Goal: Task Accomplishment & Management: Complete application form

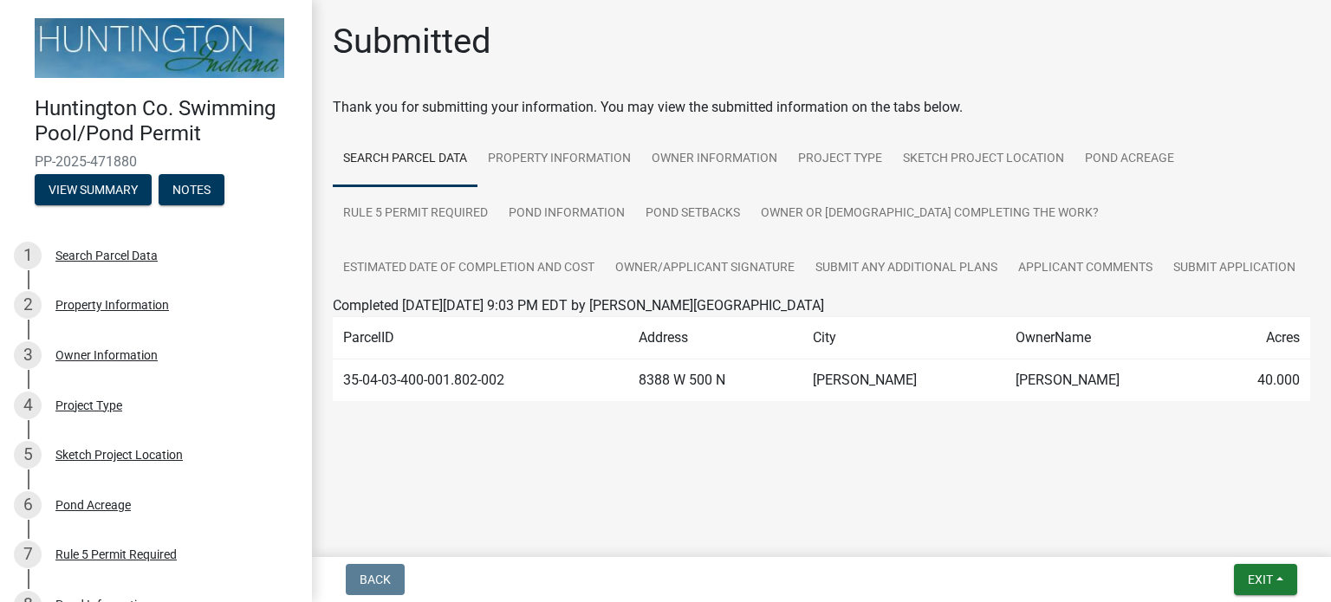
click at [489, 382] on td "35-04-03-400-001.802-002" at bounding box center [480, 381] width 295 height 42
click at [724, 367] on td "8388 W 500 N" at bounding box center [715, 381] width 174 height 42
click at [1281, 113] on div "Thank you for submitting your information. You may view the submitted informati…" at bounding box center [821, 107] width 977 height 21
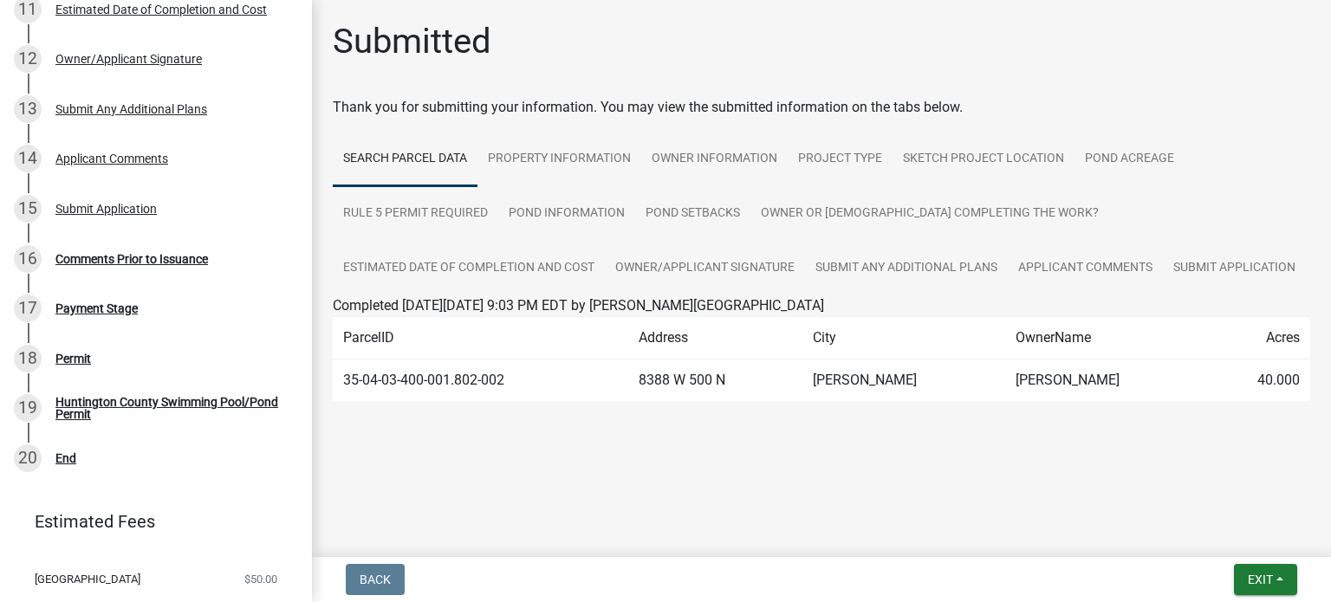
scroll to position [743, 0]
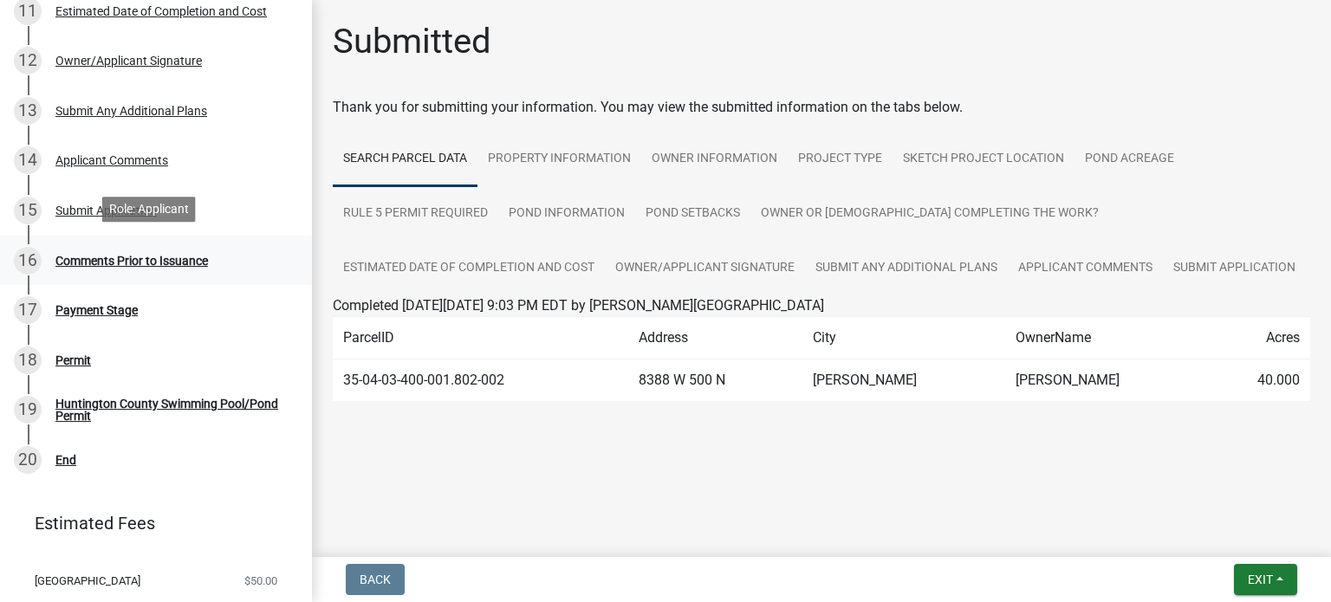
click at [192, 266] on div "16 Comments Prior to Issuance" at bounding box center [149, 261] width 270 height 28
click at [183, 258] on div "Comments Prior to Issuance" at bounding box center [131, 261] width 153 height 12
click at [93, 311] on div "Payment Stage" at bounding box center [96, 310] width 82 height 12
click at [78, 354] on div "Permit" at bounding box center [73, 360] width 36 height 12
click at [1099, 519] on main "Submitted Thank you for submitting your information. You may view the submitted…" at bounding box center [821, 275] width 1019 height 550
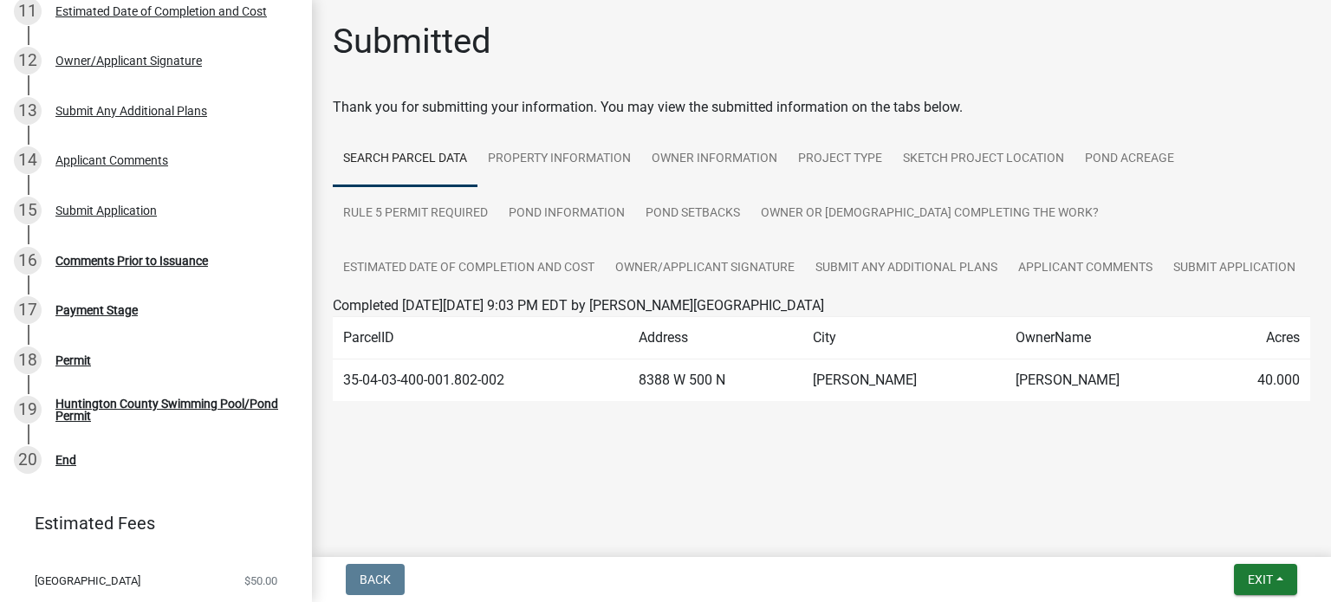
click at [1099, 519] on main "Submitted Thank you for submitting your information. You may view the submitted…" at bounding box center [821, 275] width 1019 height 550
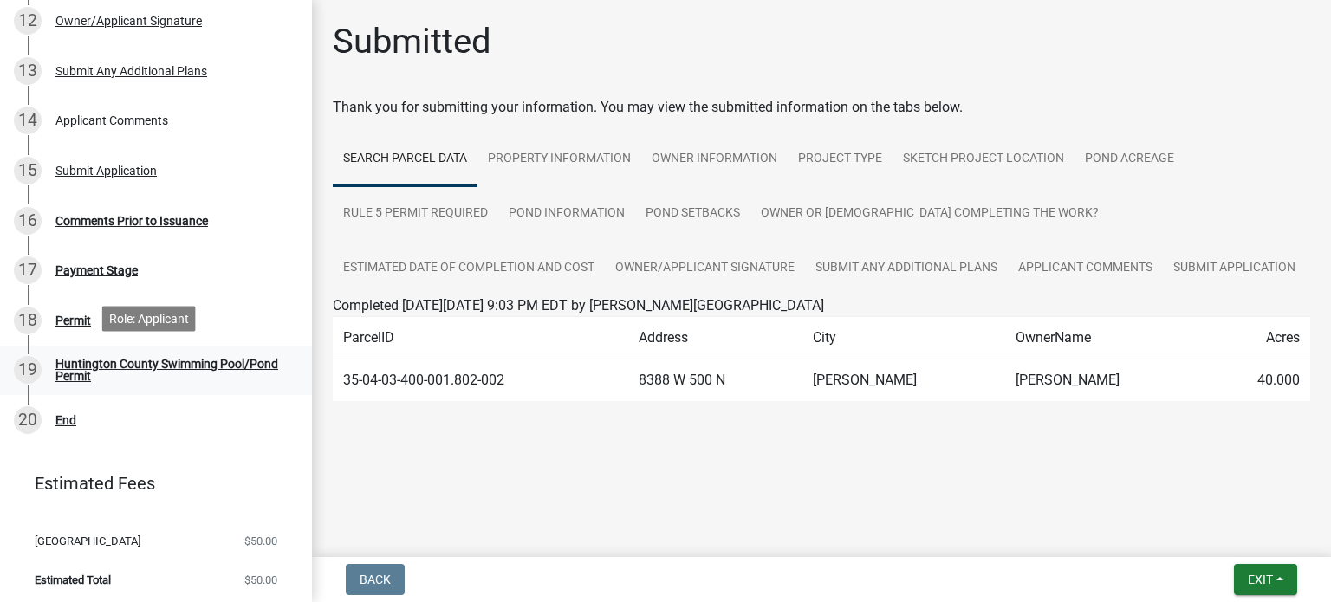
click at [135, 360] on div "Huntington County Swimming Pool/Pond Permit" at bounding box center [169, 370] width 229 height 24
click at [83, 318] on div "Permit" at bounding box center [73, 321] width 36 height 12
click at [94, 257] on div "17 Payment Stage" at bounding box center [149, 270] width 270 height 28
click at [95, 222] on div "Comments Prior to Issuance" at bounding box center [131, 221] width 153 height 12
click at [111, 165] on div "Submit Application" at bounding box center [105, 171] width 101 height 12
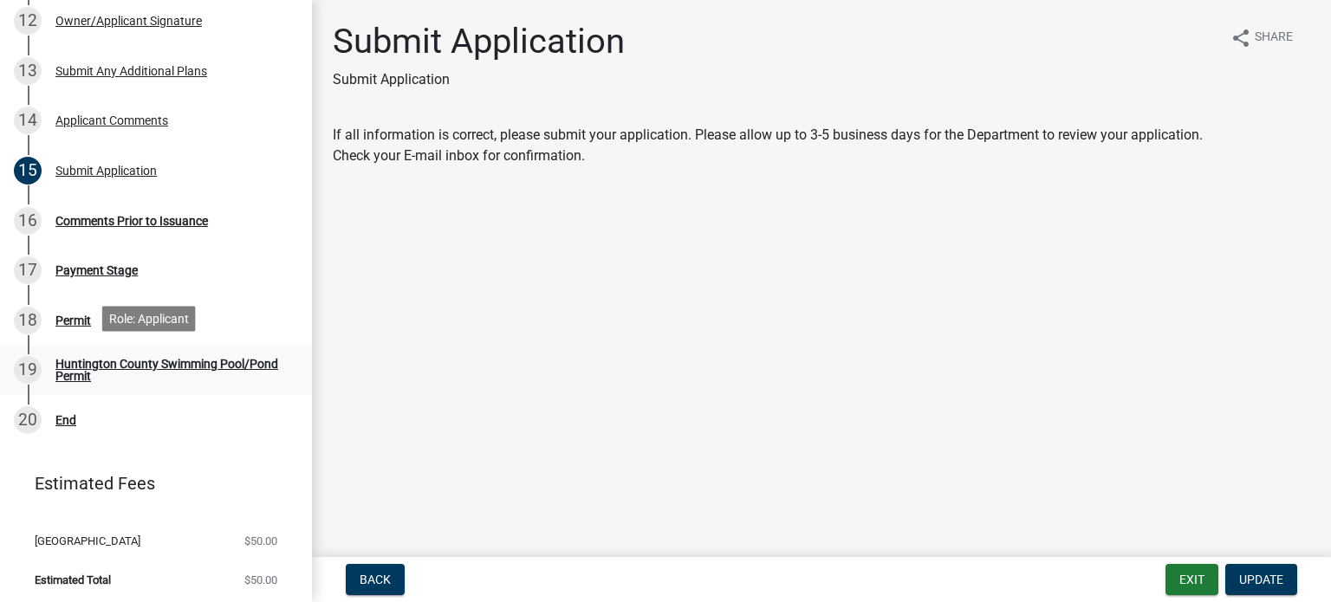
click at [201, 358] on div "Huntington County Swimming Pool/Pond Permit" at bounding box center [169, 370] width 229 height 24
click at [167, 224] on div "16 Comments Prior to Issuance" at bounding box center [149, 221] width 270 height 28
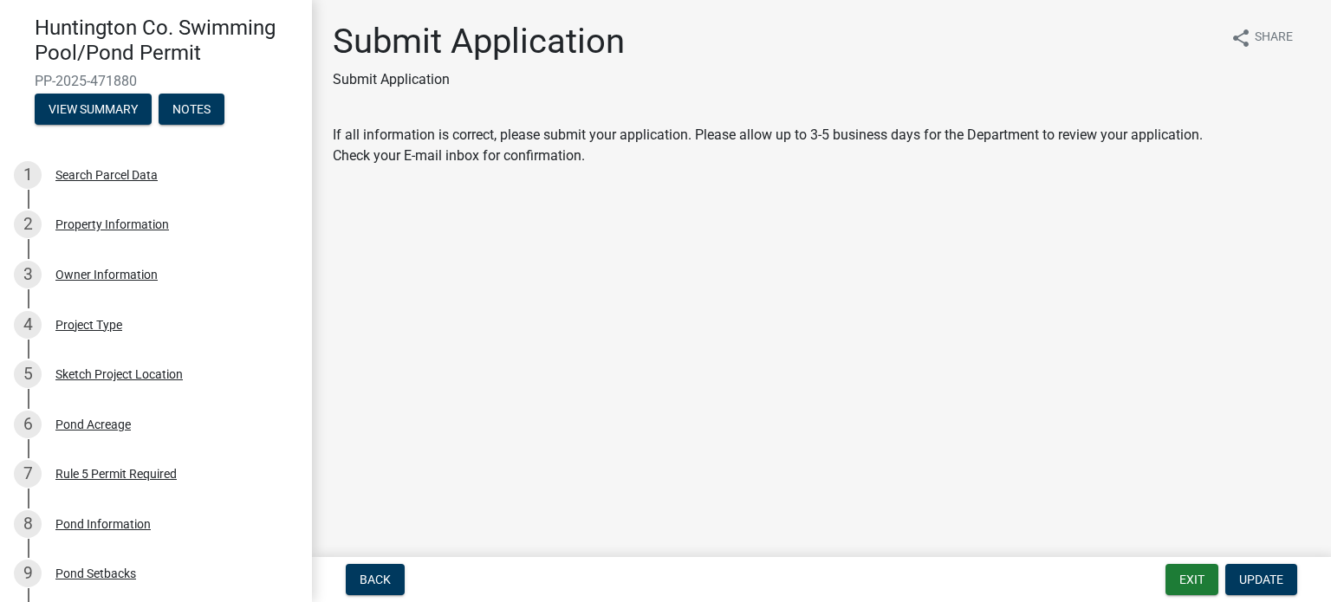
scroll to position [80, 0]
click at [142, 172] on div "Search Parcel Data" at bounding box center [106, 176] width 102 height 12
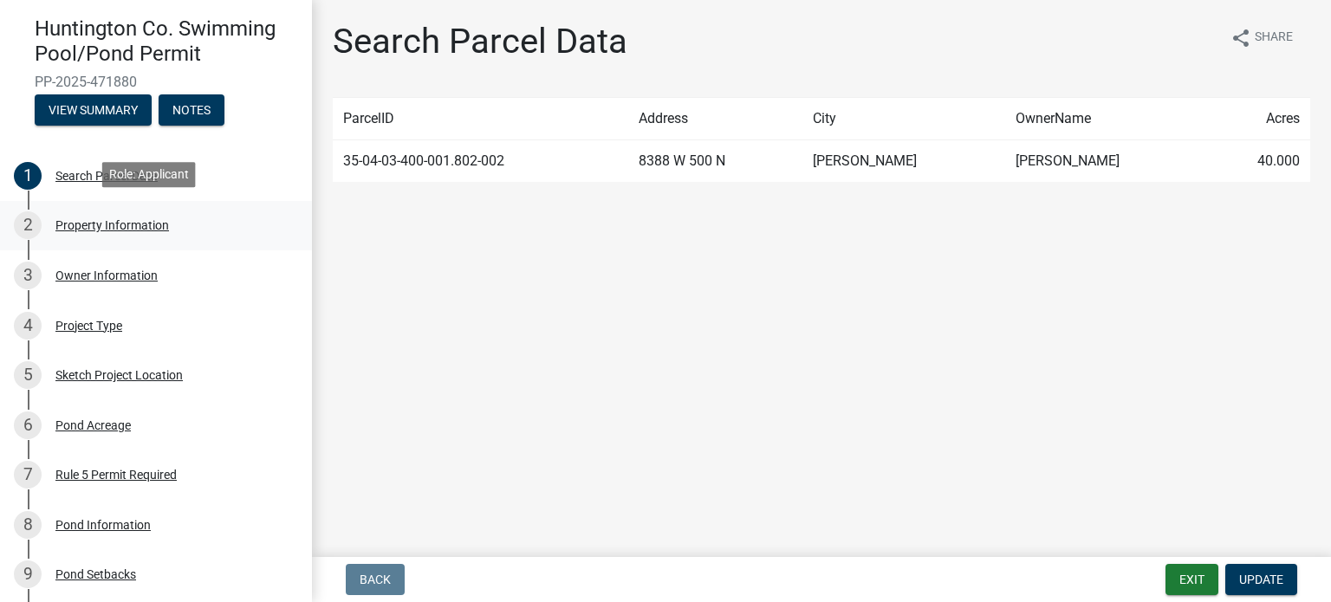
click at [118, 221] on div "Property Information" at bounding box center [112, 225] width 114 height 12
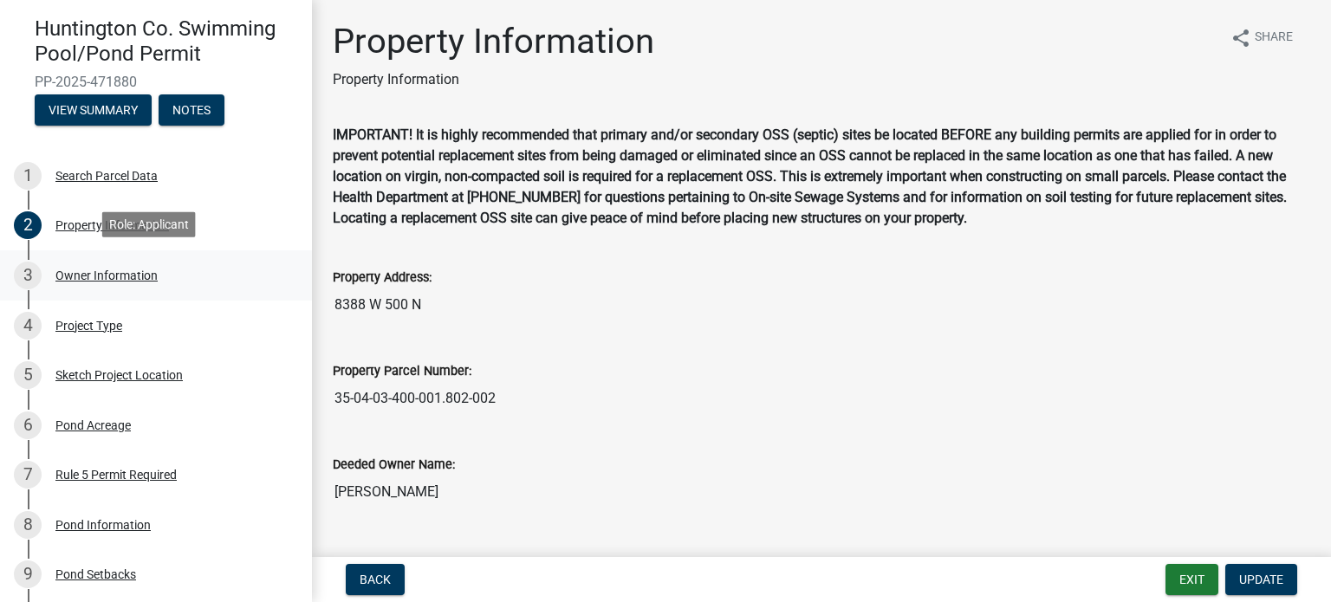
click at [114, 273] on div "Owner Information" at bounding box center [106, 275] width 102 height 12
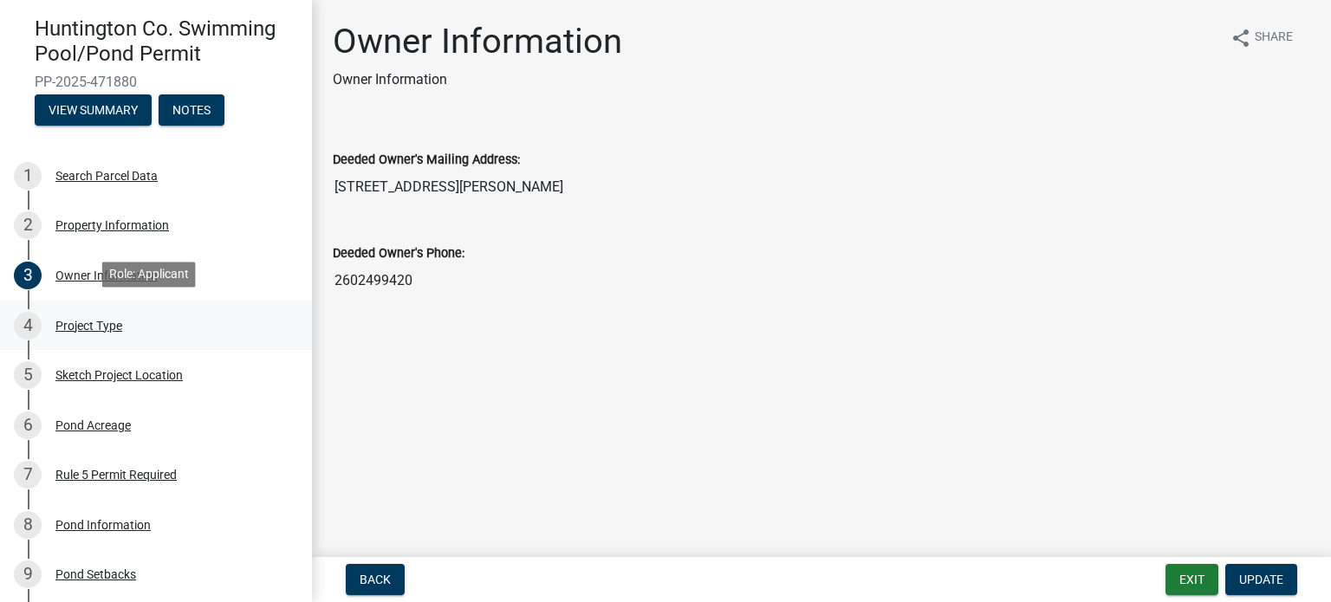
click at [102, 321] on div "Project Type" at bounding box center [88, 326] width 67 height 12
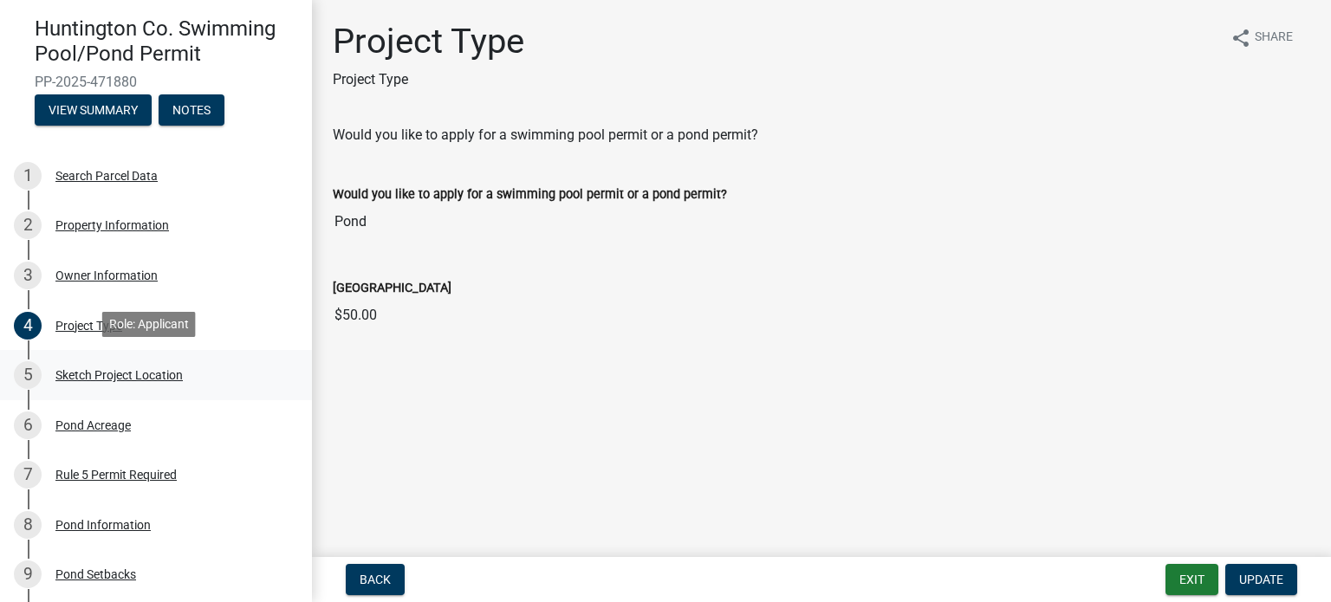
click at [97, 369] on div "Sketch Project Location" at bounding box center [118, 375] width 127 height 12
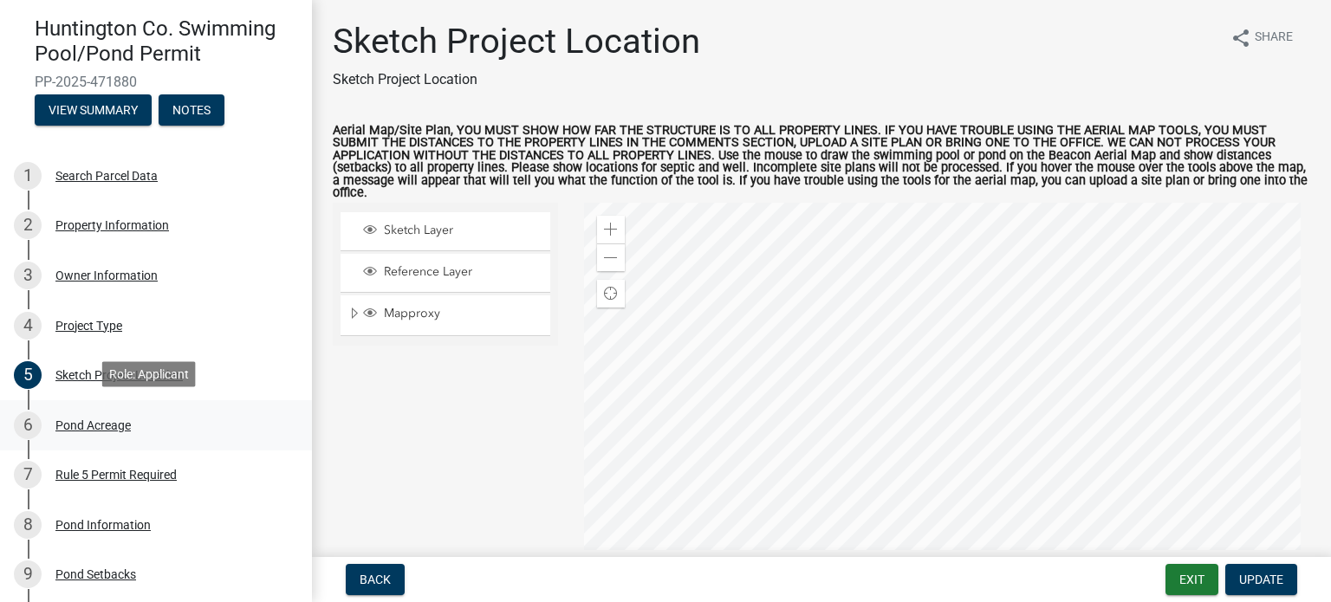
click at [88, 419] on div "Pond Acreage" at bounding box center [92, 425] width 75 height 12
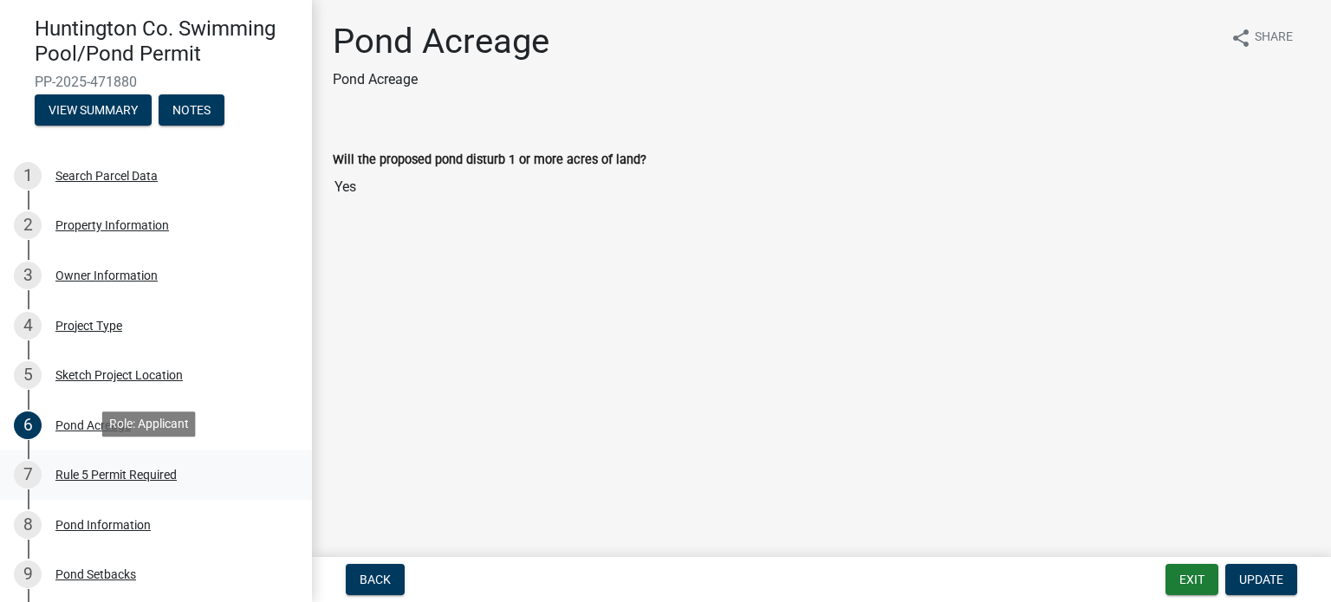
click at [83, 474] on div "Rule 5 Permit Required" at bounding box center [115, 475] width 121 height 12
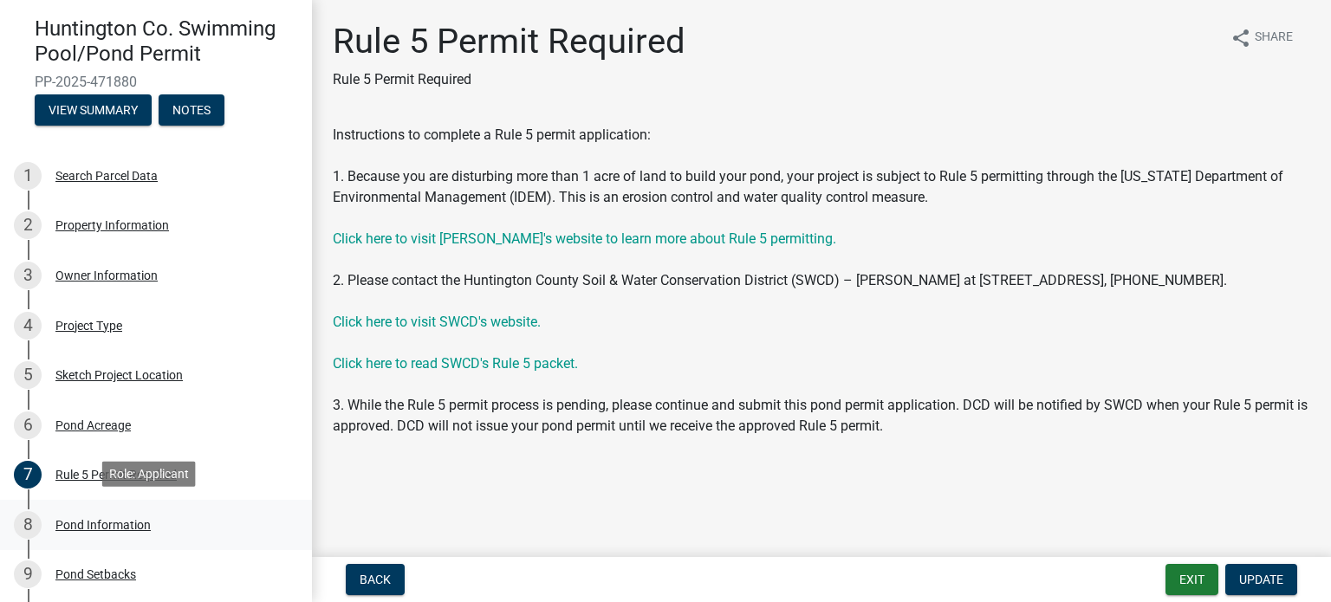
click at [78, 513] on div "8 Pond Information" at bounding box center [149, 525] width 270 height 28
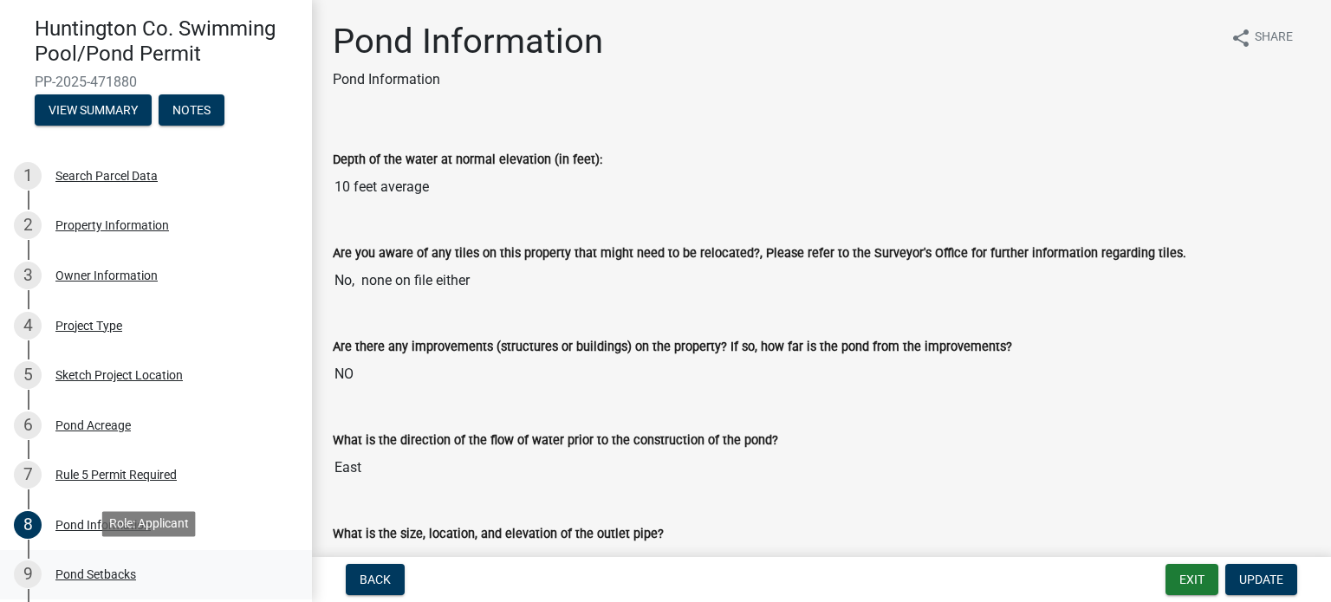
click at [75, 569] on div "Pond Setbacks" at bounding box center [95, 574] width 81 height 12
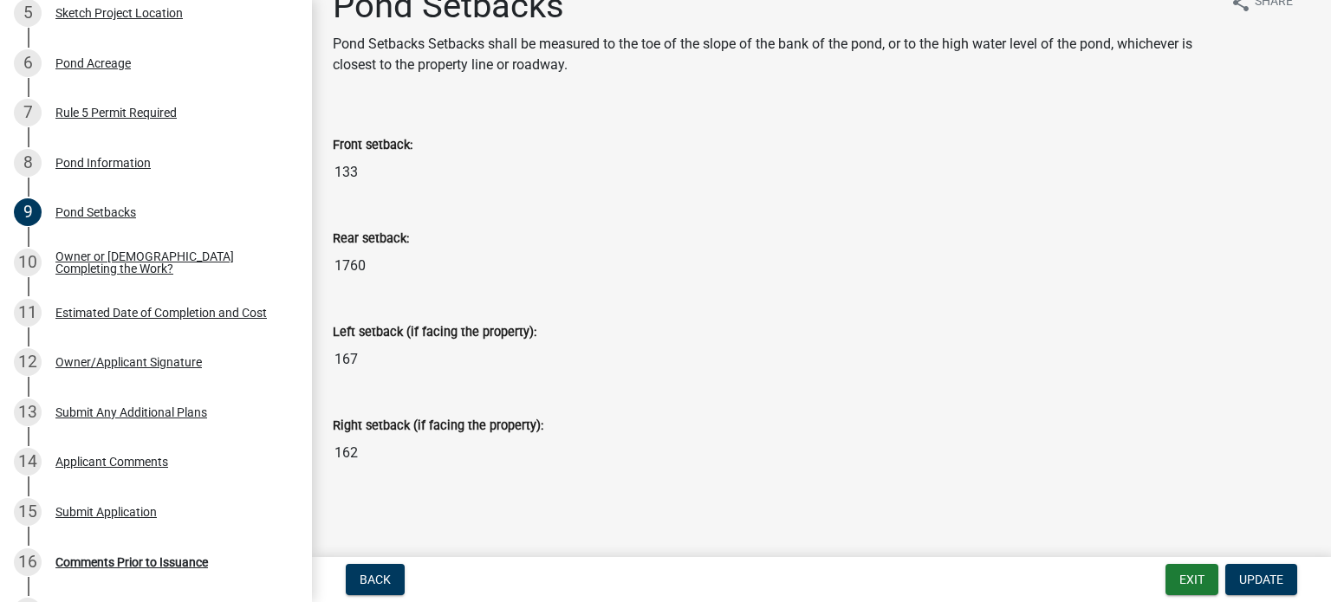
scroll to position [459, 0]
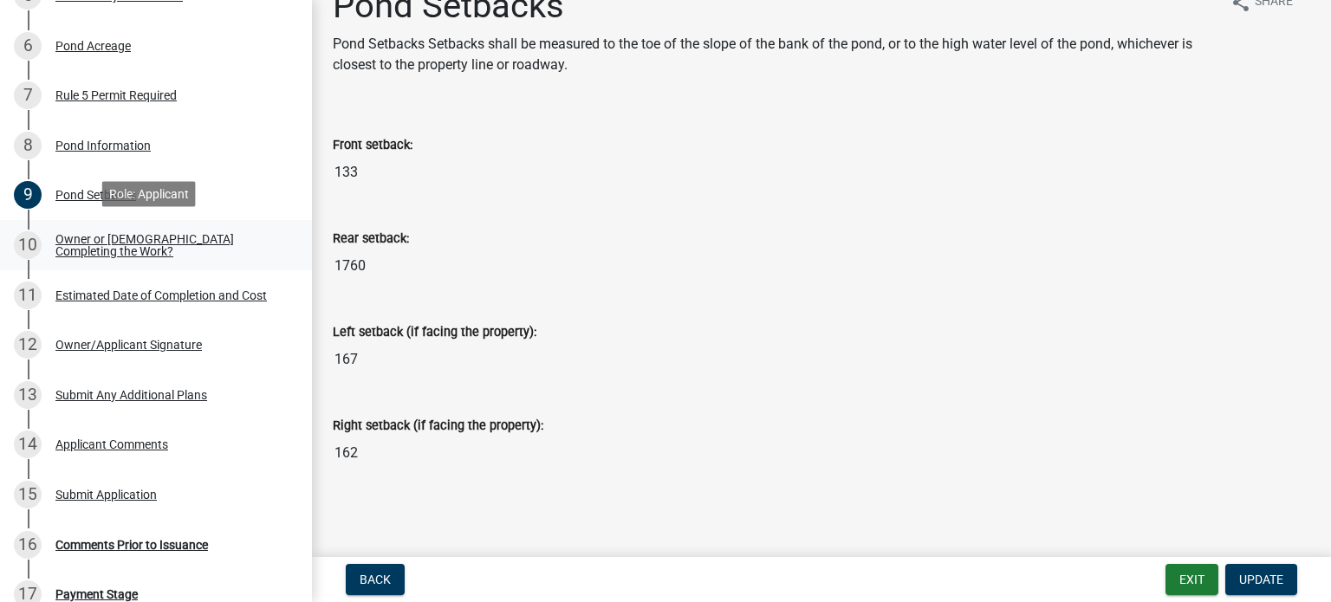
click at [207, 241] on div "Owner or [DEMOGRAPHIC_DATA] Completing the Work?" at bounding box center [169, 245] width 229 height 24
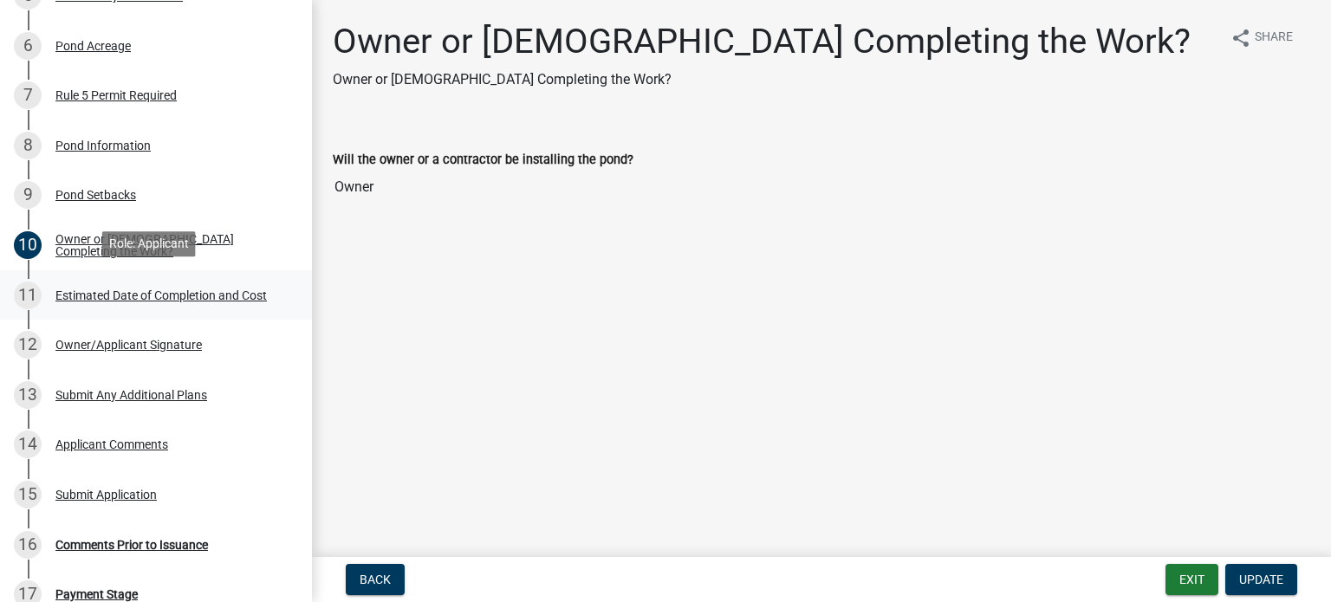
click at [191, 295] on div "Estimated Date of Completion and Cost" at bounding box center [160, 295] width 211 height 12
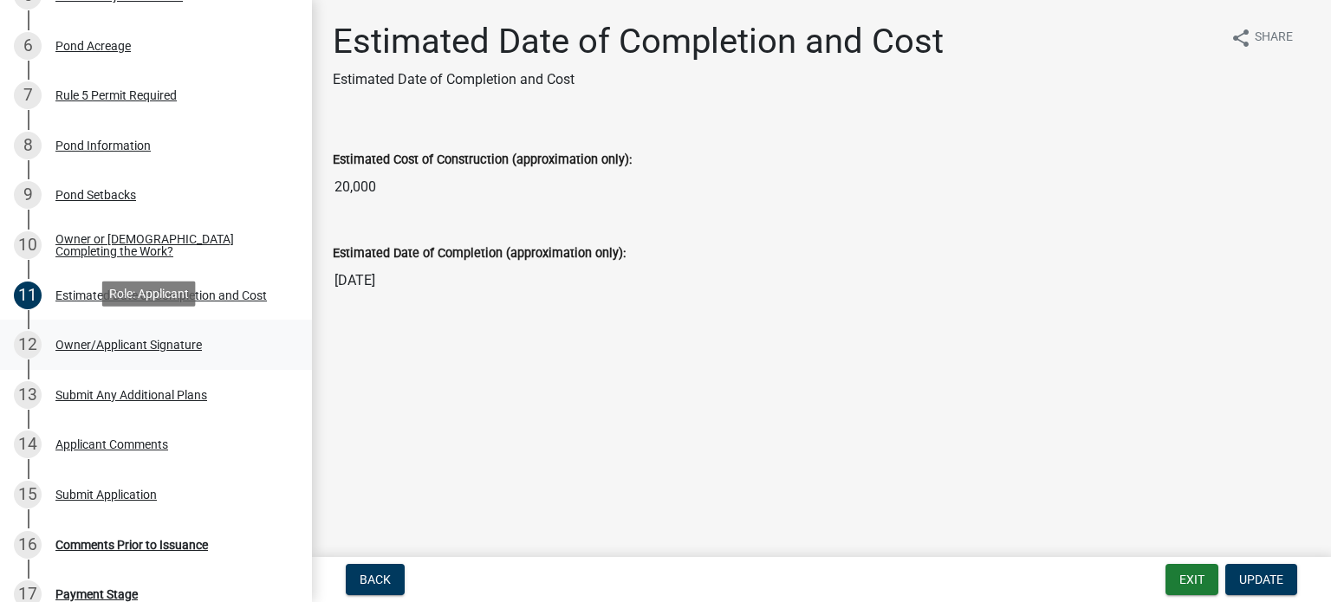
click at [172, 345] on div "Owner/Applicant Signature" at bounding box center [128, 345] width 146 height 12
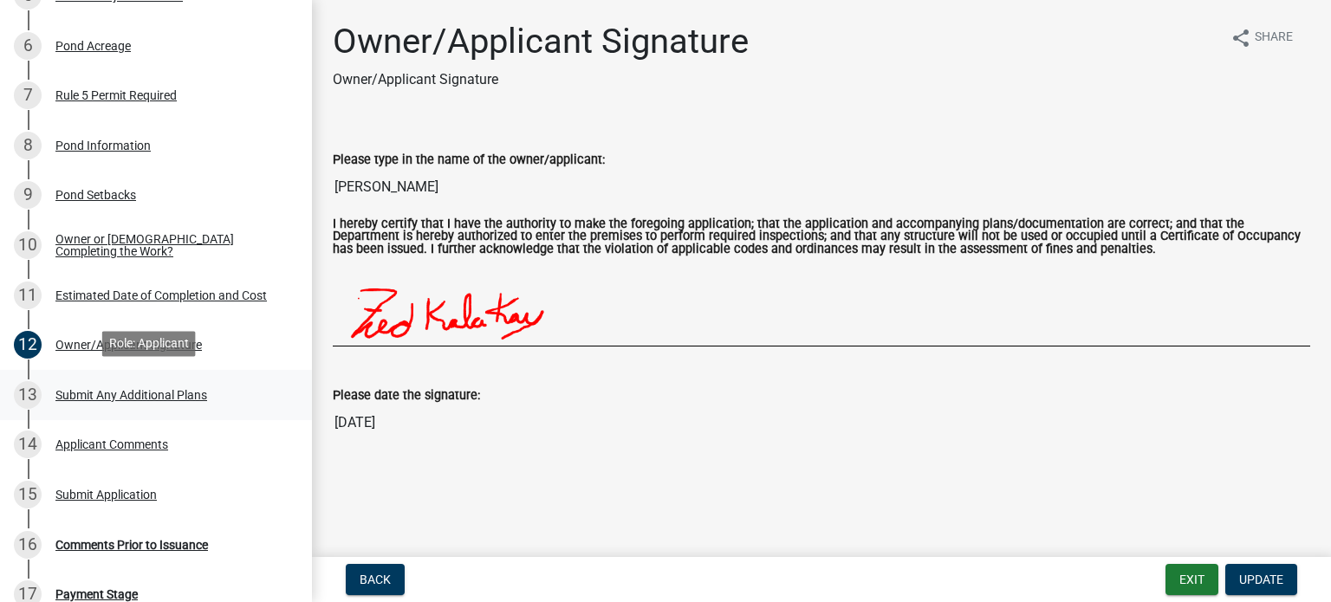
click at [158, 392] on div "Submit Any Additional Plans" at bounding box center [131, 395] width 152 height 12
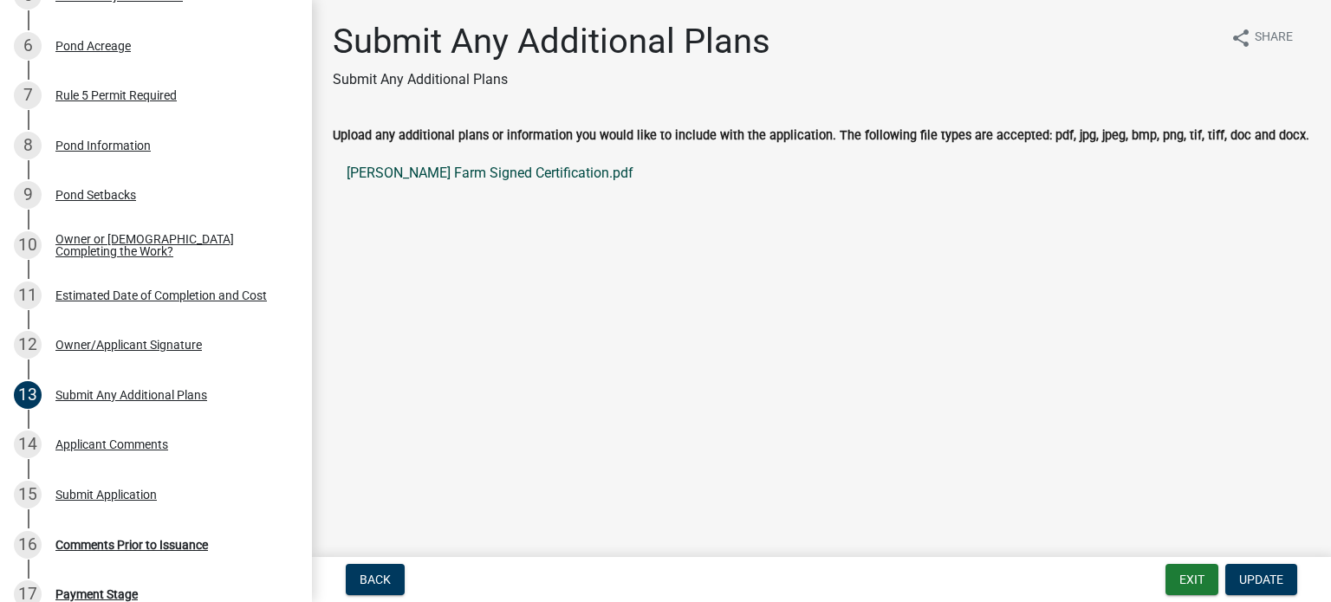
click at [451, 174] on link "[PERSON_NAME] Farm Signed Certification.pdf" at bounding box center [821, 174] width 977 height 42
click at [530, 134] on label "Upload any additional plans or information you would like to include with the a…" at bounding box center [821, 136] width 977 height 12
click at [561, 200] on ul "[PERSON_NAME] Farm Signed Certification.pdf" at bounding box center [821, 173] width 977 height 55
click at [179, 339] on div "Owner/Applicant Signature" at bounding box center [128, 345] width 146 height 12
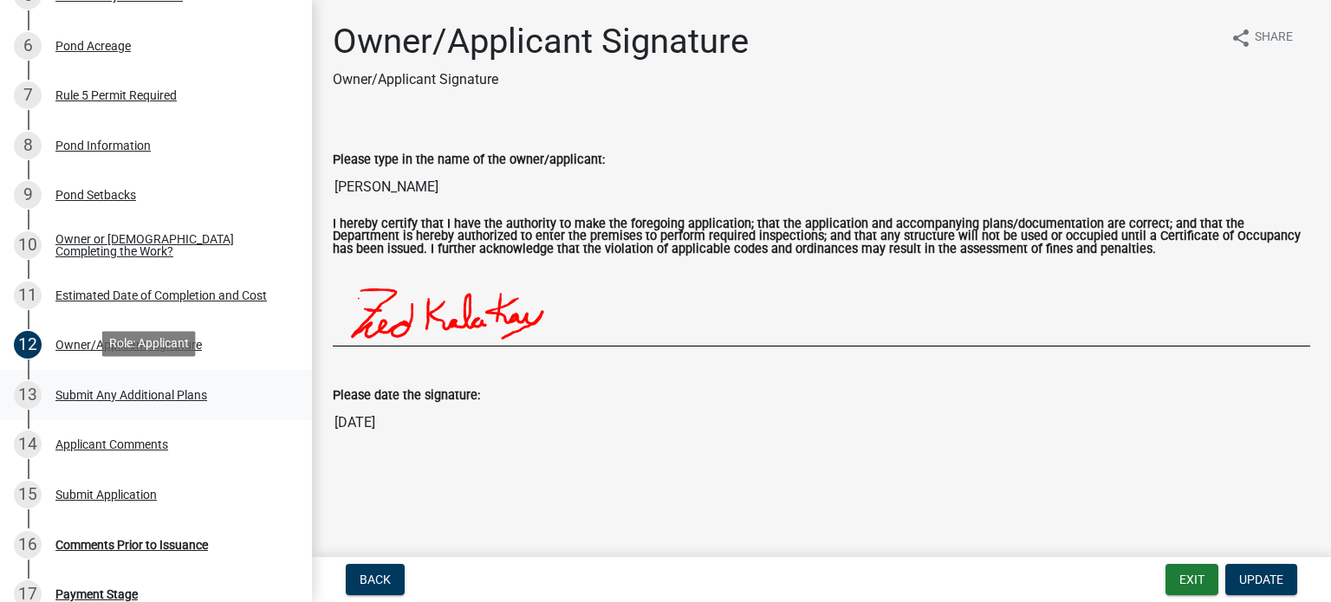
click at [156, 394] on div "Submit Any Additional Plans" at bounding box center [131, 395] width 152 height 12
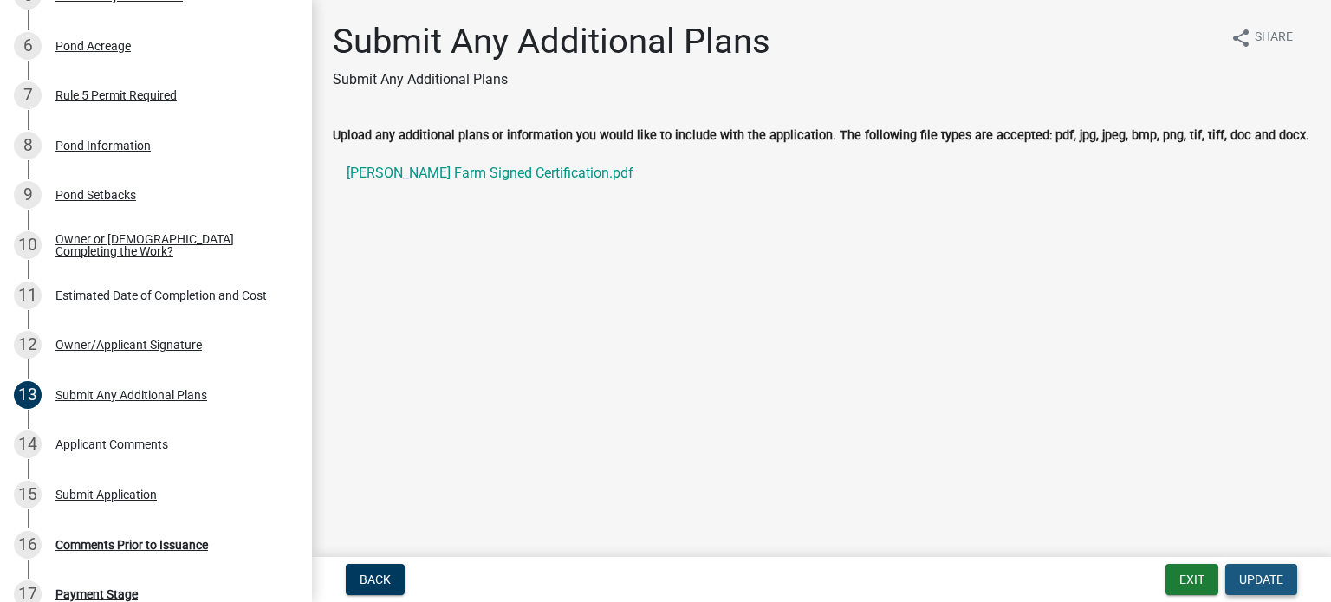
click at [1240, 574] on span "Update" at bounding box center [1261, 580] width 44 height 14
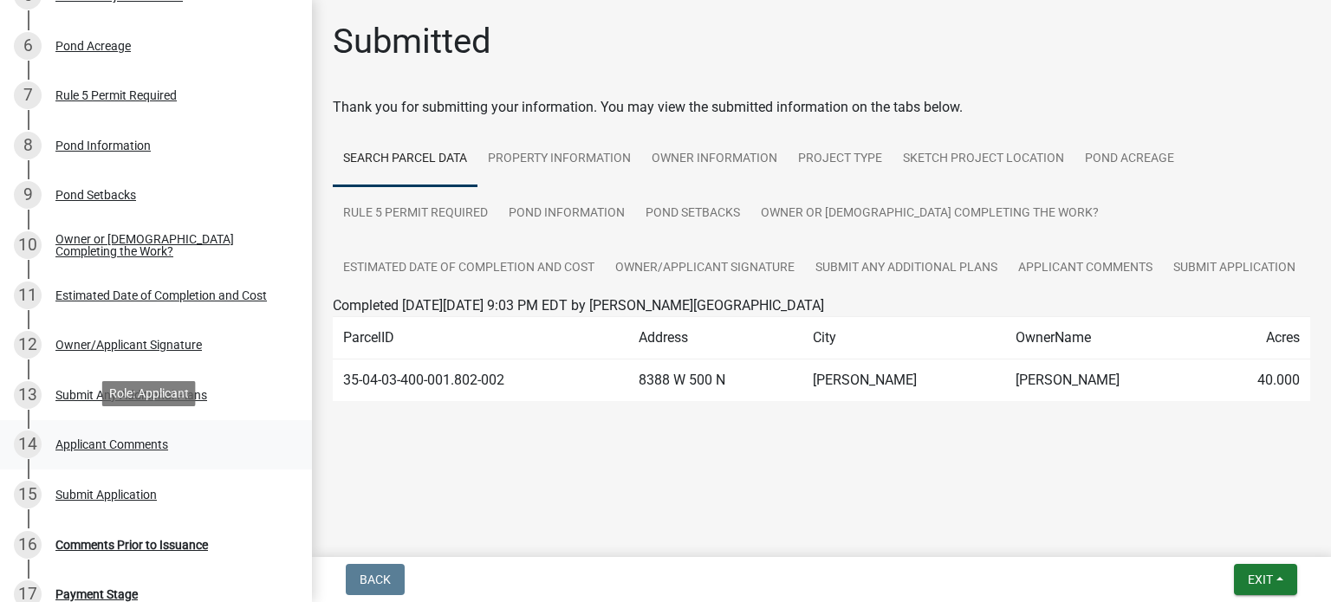
click at [159, 441] on div "Applicant Comments" at bounding box center [111, 444] width 113 height 12
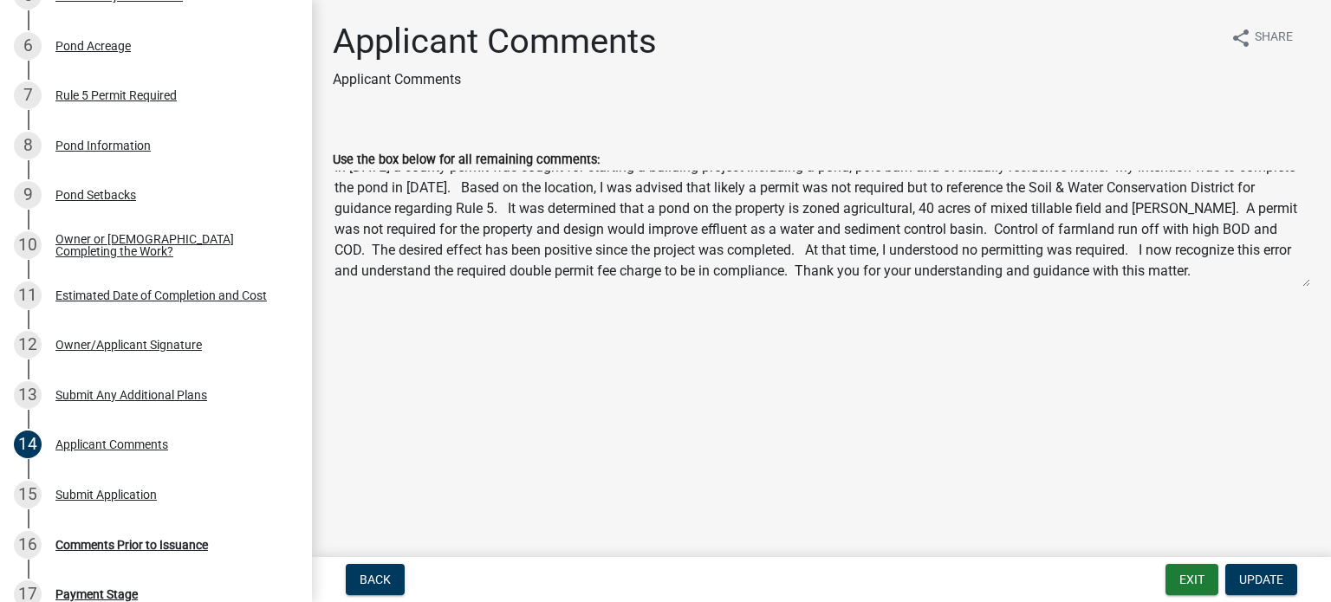
scroll to position [21, 0]
click at [924, 246] on textarea "In [DATE] a county permit was sought for starting a building project including …" at bounding box center [821, 229] width 977 height 118
click at [133, 489] on div "Submit Application" at bounding box center [105, 495] width 101 height 12
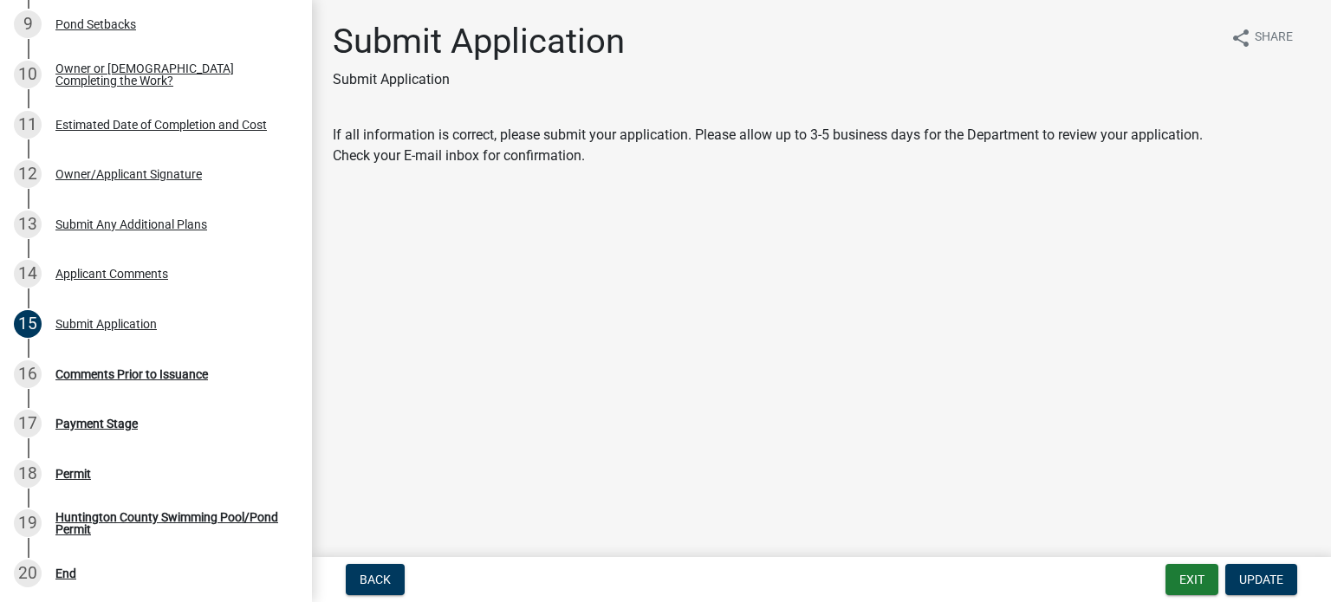
scroll to position [631, 0]
click at [183, 373] on div "Comments Prior to Issuance" at bounding box center [131, 373] width 153 height 12
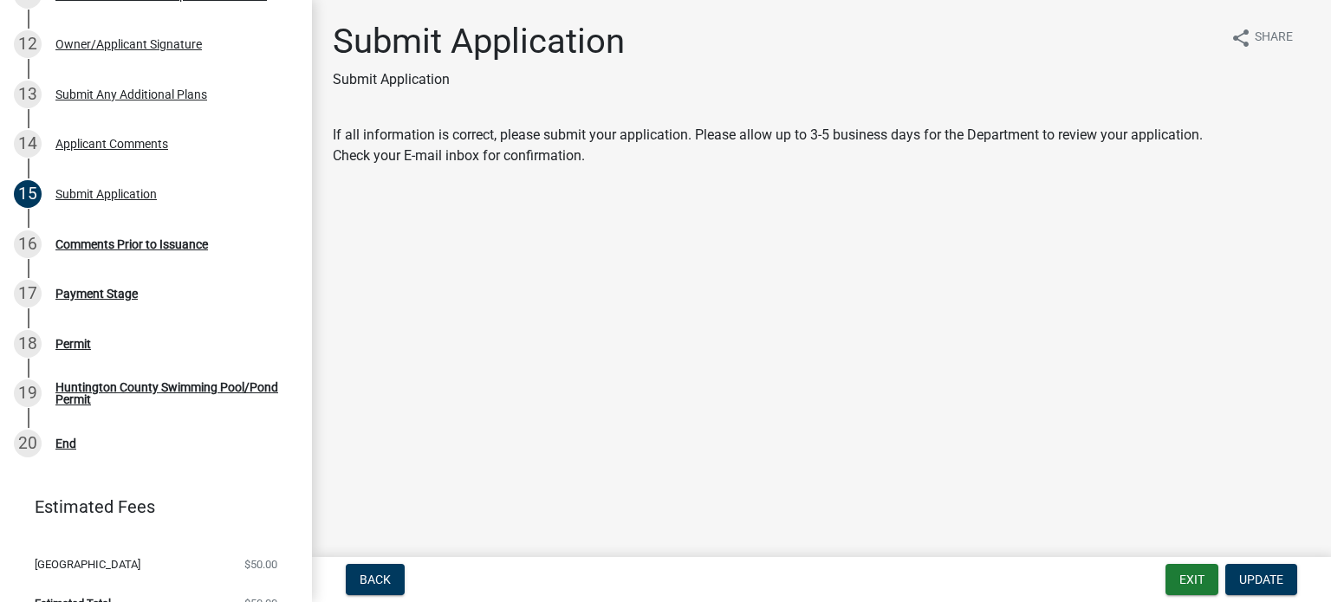
scroll to position [765, 0]
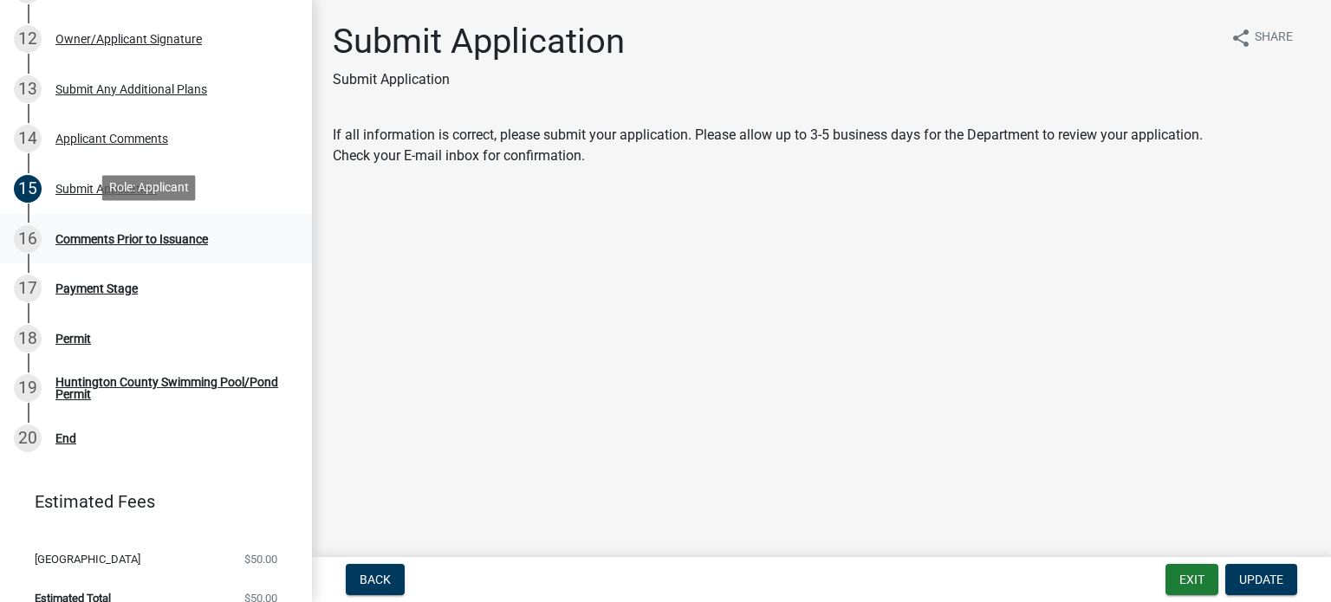
click at [96, 240] on div "Comments Prior to Issuance" at bounding box center [131, 239] width 153 height 12
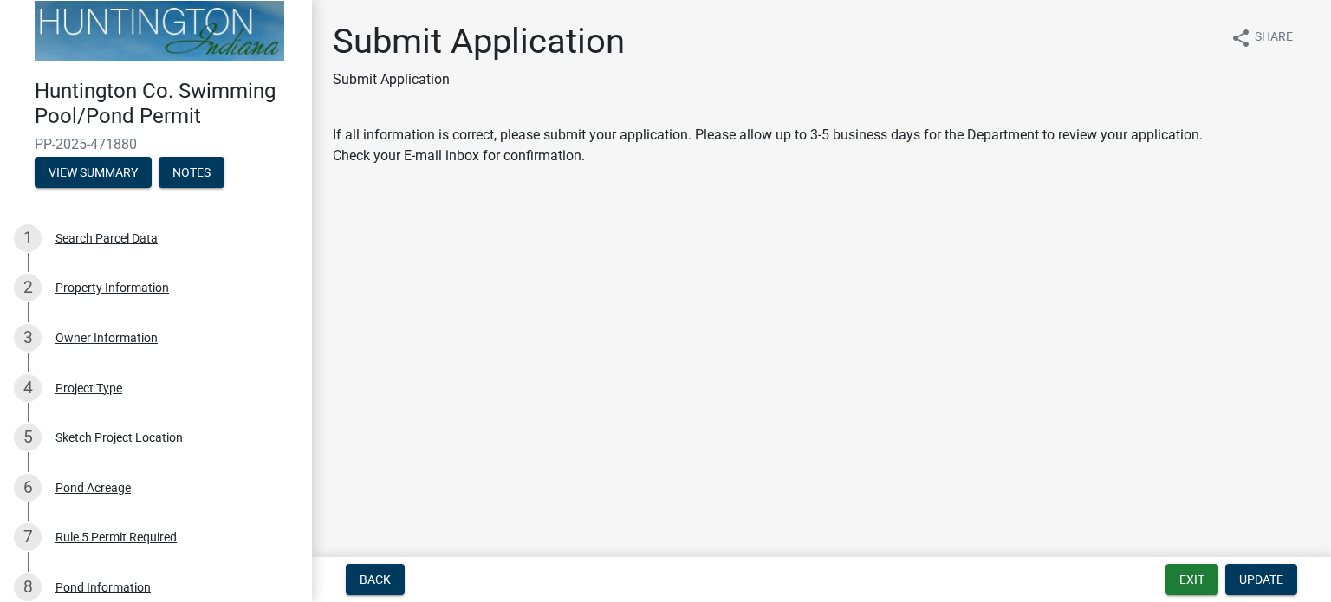
scroll to position [0, 0]
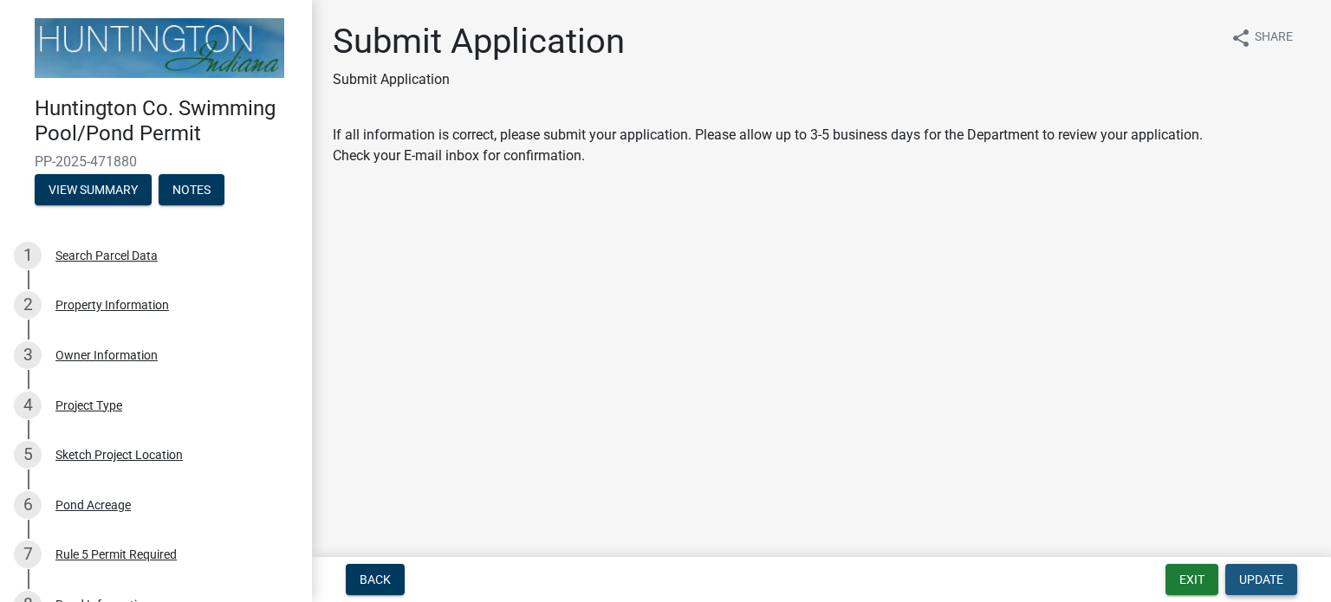
click at [1253, 579] on span "Update" at bounding box center [1261, 580] width 44 height 14
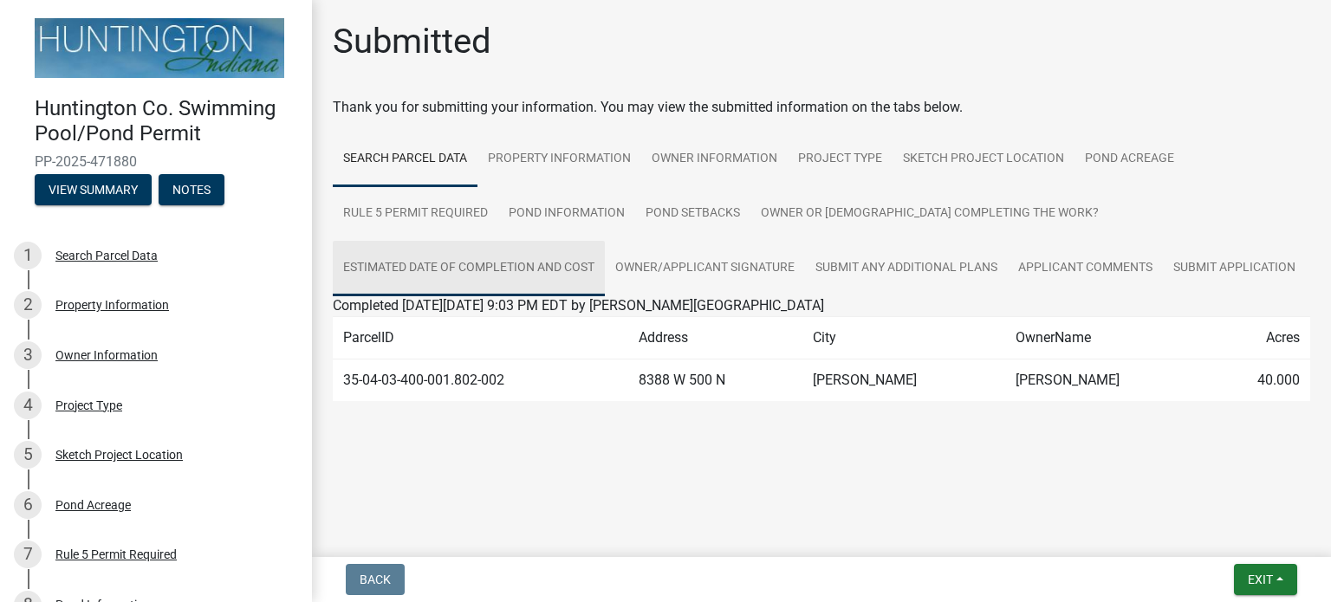
click at [556, 259] on link "Estimated Date of Completion and Cost" at bounding box center [469, 268] width 272 height 55
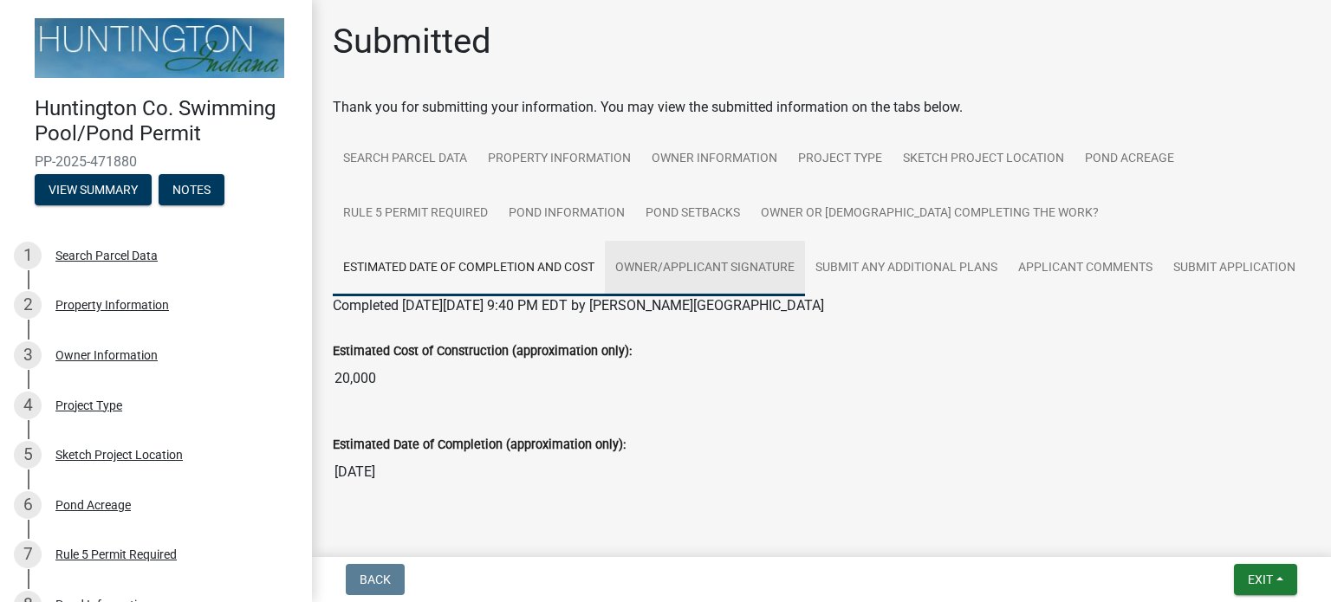
click at [652, 267] on link "Owner/Applicant Signature" at bounding box center [705, 268] width 200 height 55
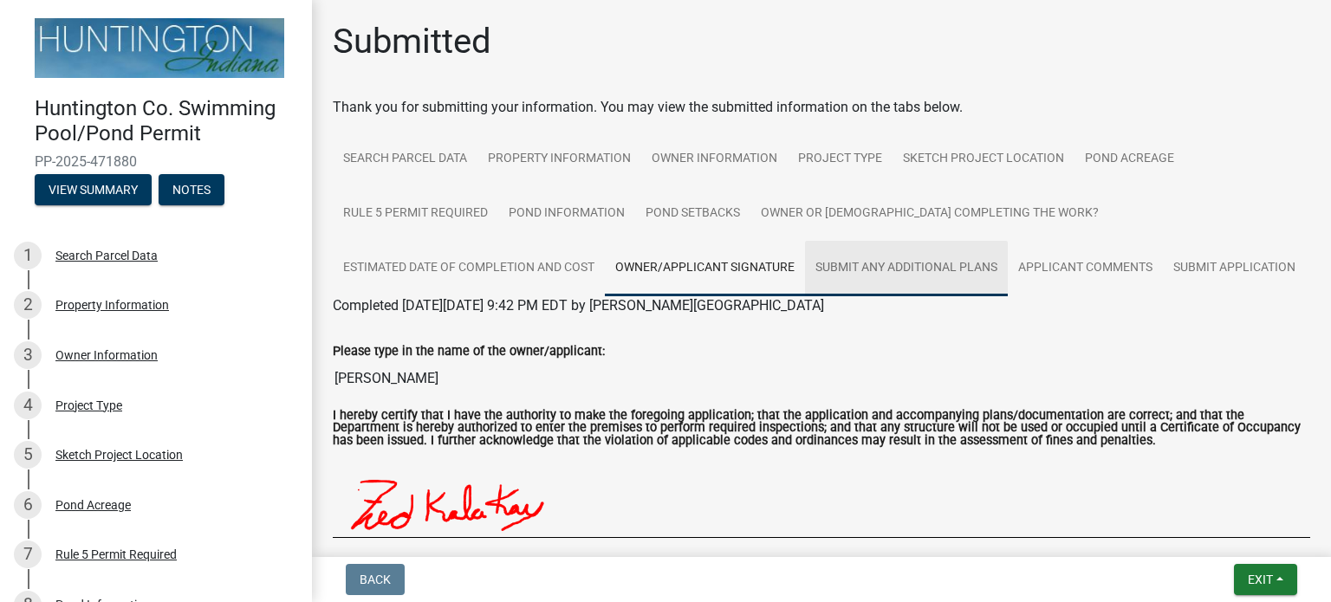
click at [839, 267] on link "Submit Any Additional Plans" at bounding box center [906, 268] width 203 height 55
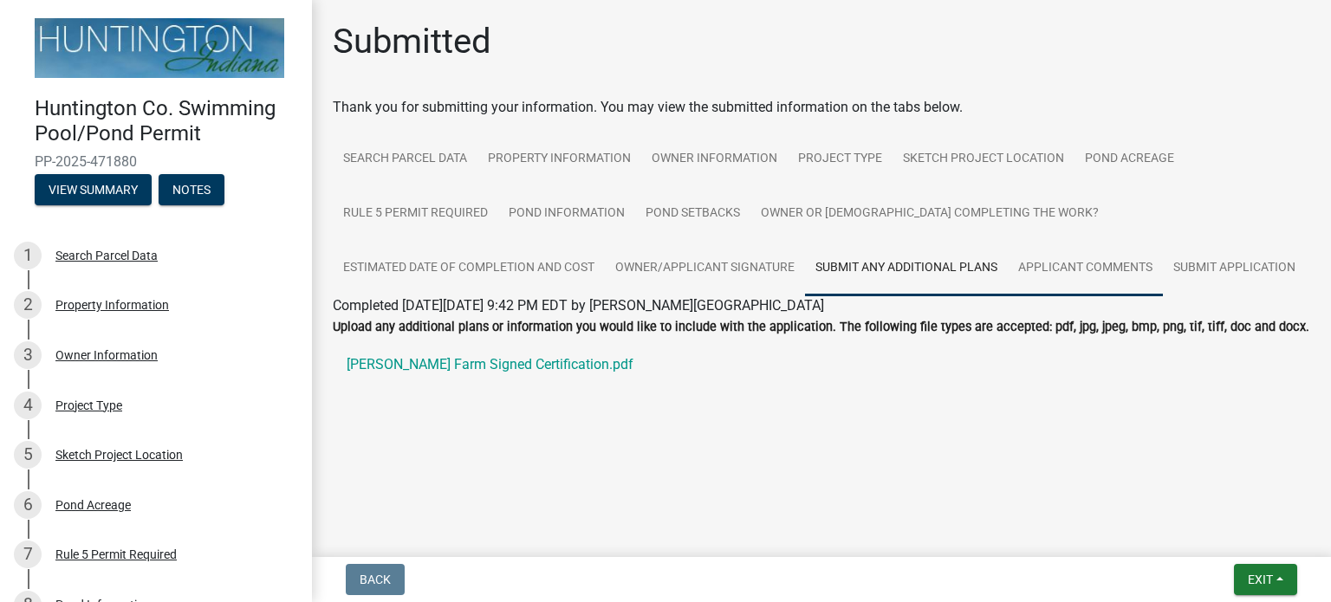
click at [1048, 269] on link "Applicant Comments" at bounding box center [1085, 268] width 155 height 55
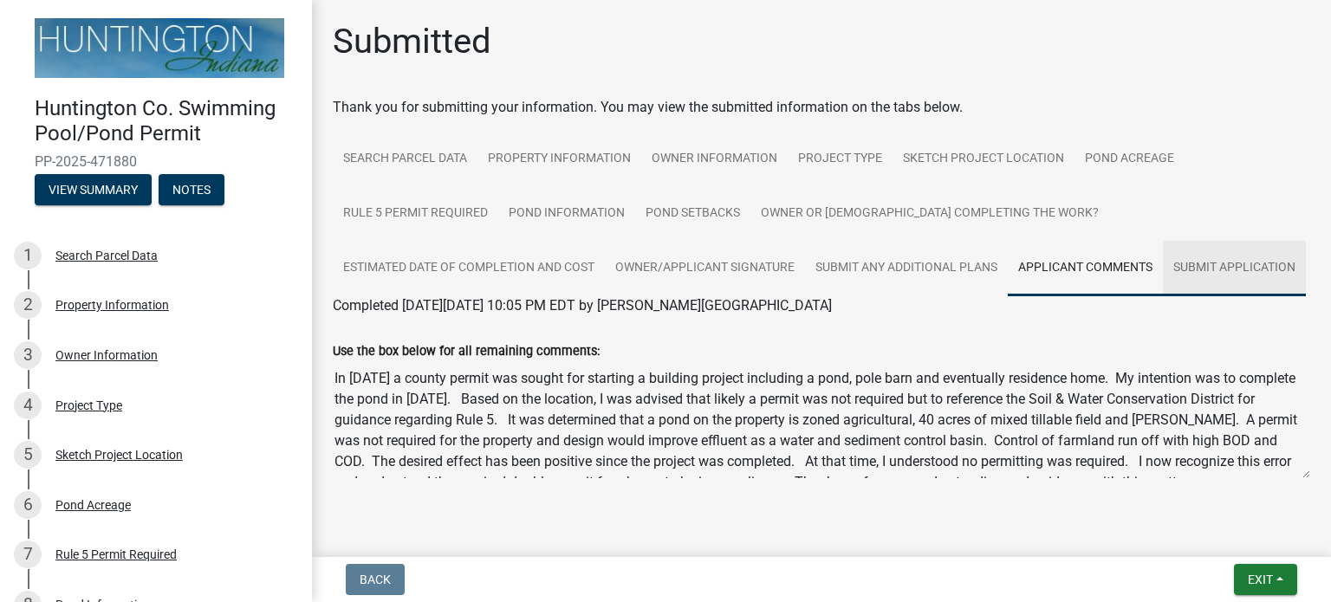
click at [1163, 296] on link "Submit Application" at bounding box center [1234, 268] width 143 height 55
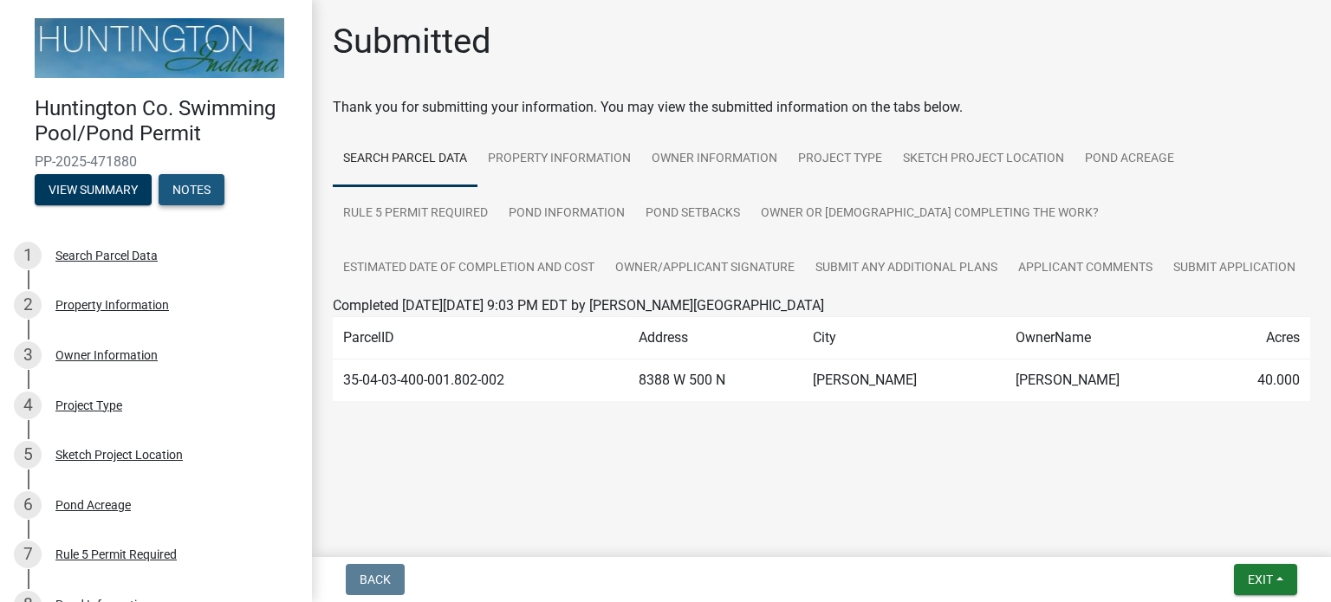
click at [208, 193] on button "Notes" at bounding box center [192, 189] width 66 height 31
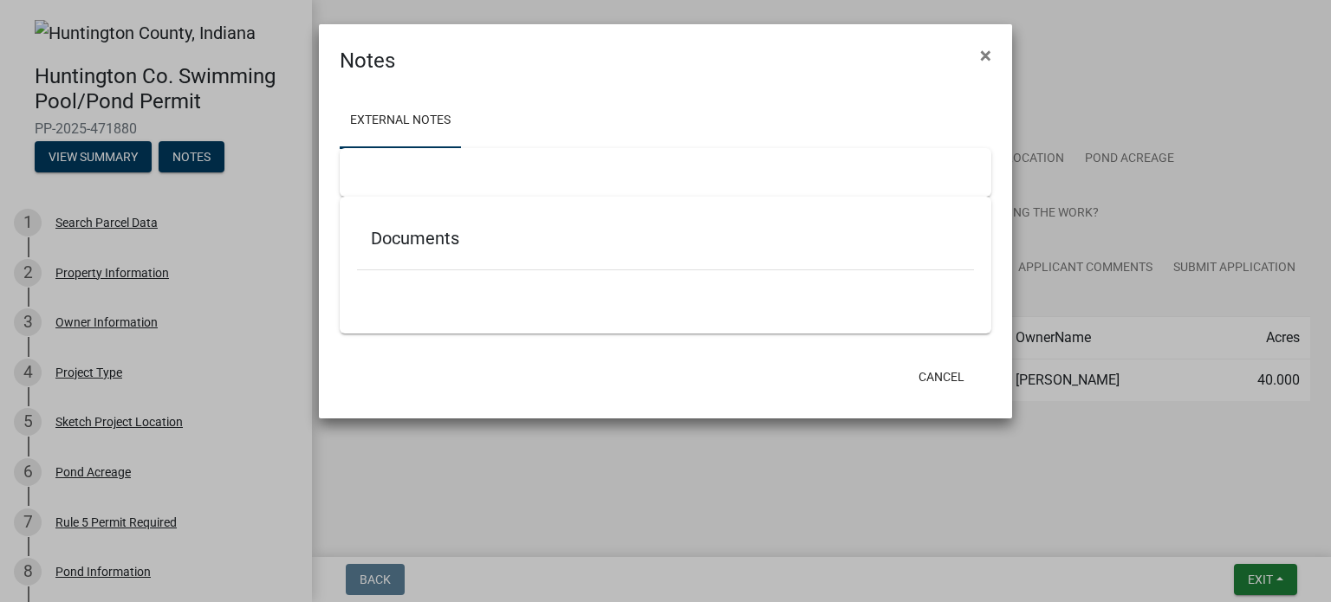
click at [100, 160] on ngb-modal-window "Notes × External Notes Documents Cancel" at bounding box center [665, 301] width 1331 height 602
